Goal: Transaction & Acquisition: Download file/media

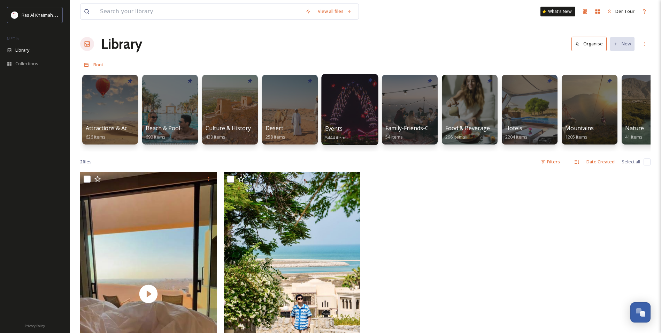
click at [345, 114] on div at bounding box center [349, 109] width 57 height 71
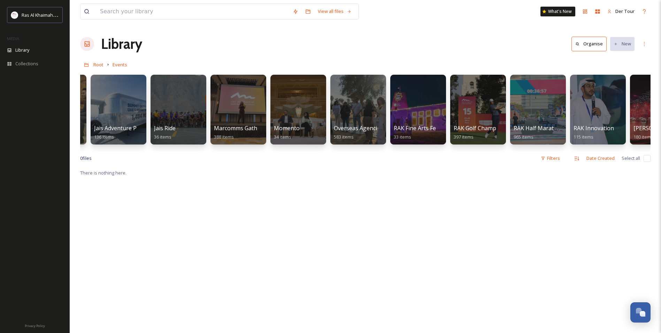
scroll to position [0, 731]
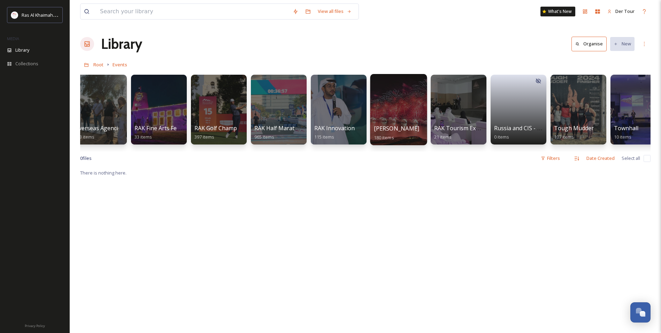
click at [405, 98] on div at bounding box center [398, 109] width 57 height 71
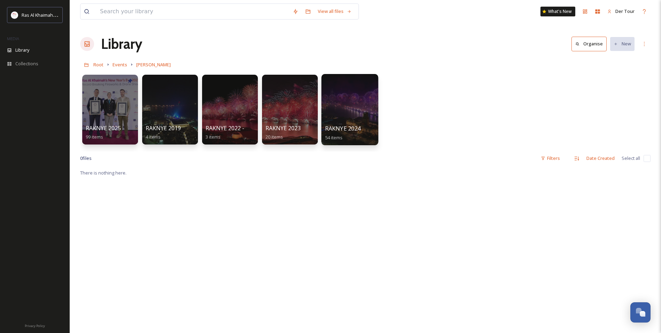
click at [347, 96] on div at bounding box center [349, 109] width 57 height 71
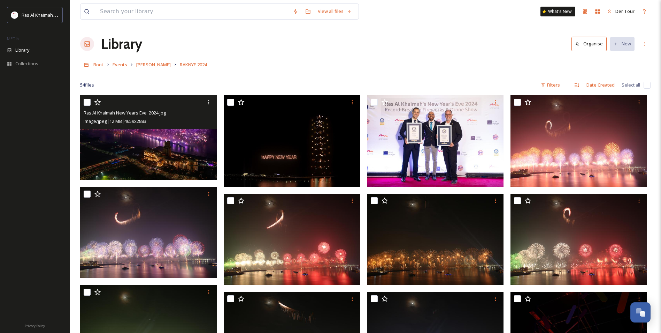
click at [161, 137] on img at bounding box center [148, 137] width 137 height 84
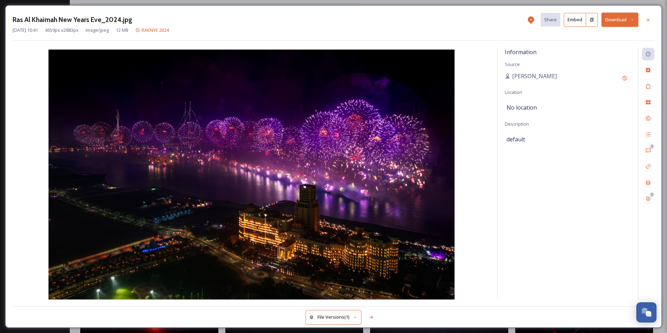
click at [623, 23] on button "Download" at bounding box center [619, 20] width 37 height 14
click at [613, 52] on span "Download Large (2000 x 1238)" at bounding box center [598, 49] width 61 height 7
click at [652, 20] on div at bounding box center [648, 20] width 13 height 13
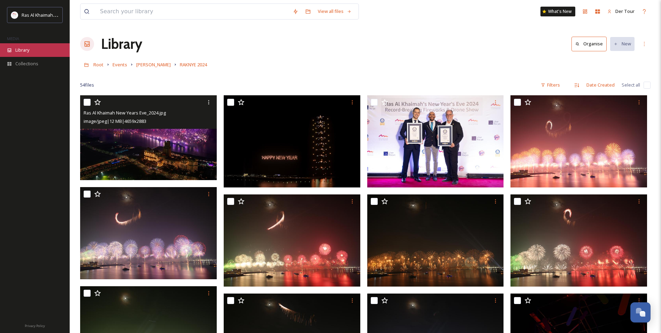
click at [35, 50] on div "Library" at bounding box center [35, 50] width 70 height 14
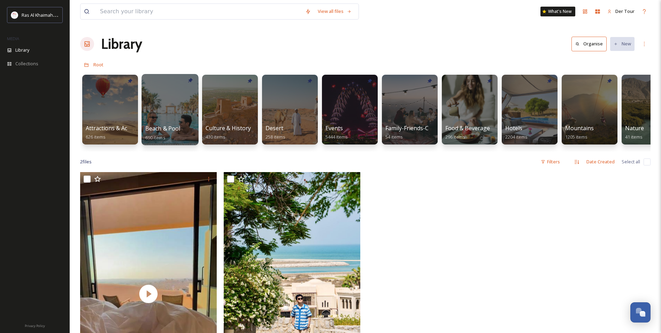
click at [177, 94] on div at bounding box center [170, 109] width 57 height 71
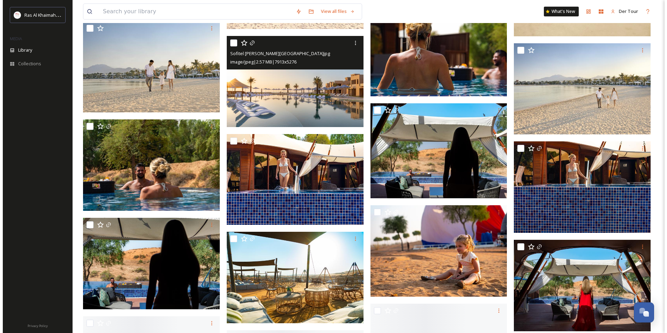
scroll to position [453, 0]
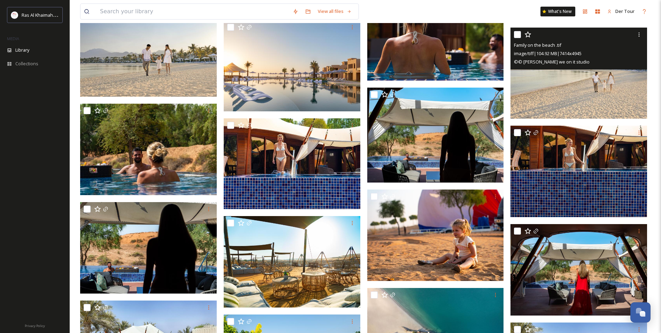
click at [569, 79] on img at bounding box center [579, 73] width 137 height 91
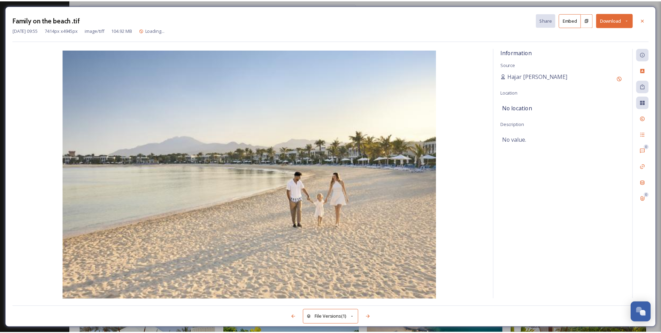
scroll to position [457, 0]
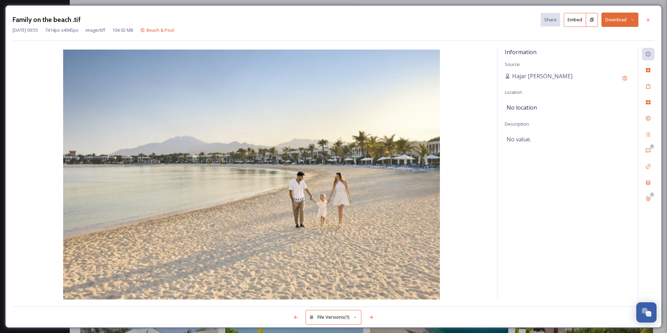
click at [615, 19] on button "Download" at bounding box center [619, 20] width 37 height 14
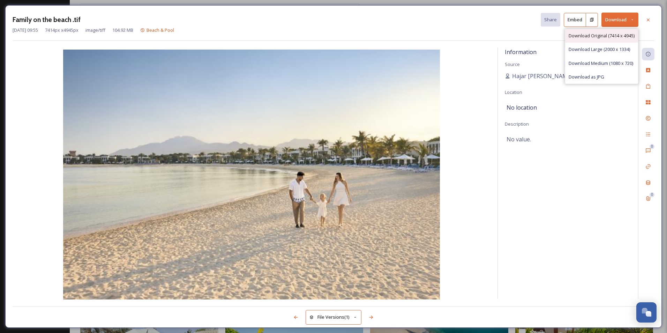
click at [598, 36] on span "Download Original (7414 x 4945)" at bounding box center [601, 35] width 66 height 7
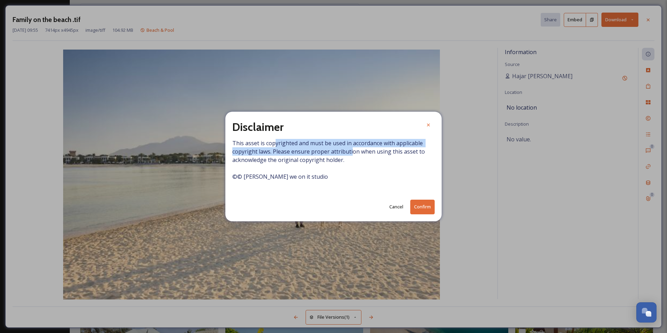
drag, startPoint x: 273, startPoint y: 145, endPoint x: 356, endPoint y: 153, distance: 83.4
click at [354, 152] on span "This asset is copyrighted and must be used in accordance with applicable copyri…" at bounding box center [333, 164] width 202 height 50
click at [426, 207] on button "Confirm" at bounding box center [422, 206] width 24 height 14
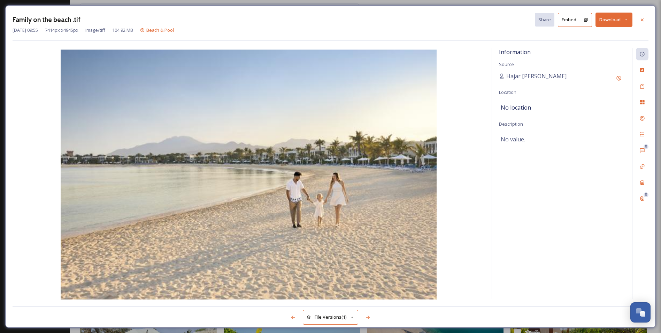
click at [618, 19] on button "Download" at bounding box center [614, 20] width 37 height 14
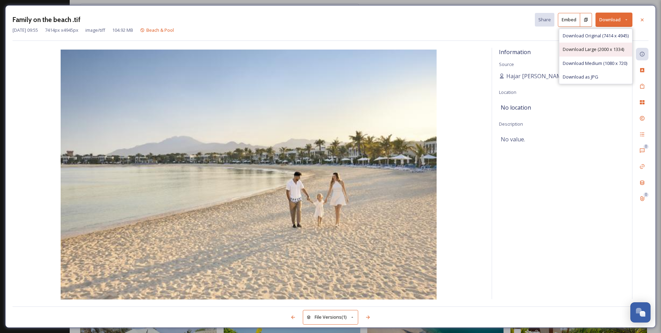
click at [615, 47] on span "Download Large (2000 x 1334)" at bounding box center [593, 49] width 61 height 7
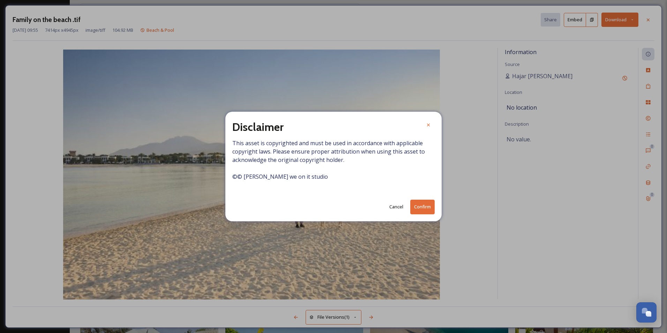
click at [430, 210] on button "Confirm" at bounding box center [422, 206] width 24 height 14
